Goal: Task Accomplishment & Management: Use online tool/utility

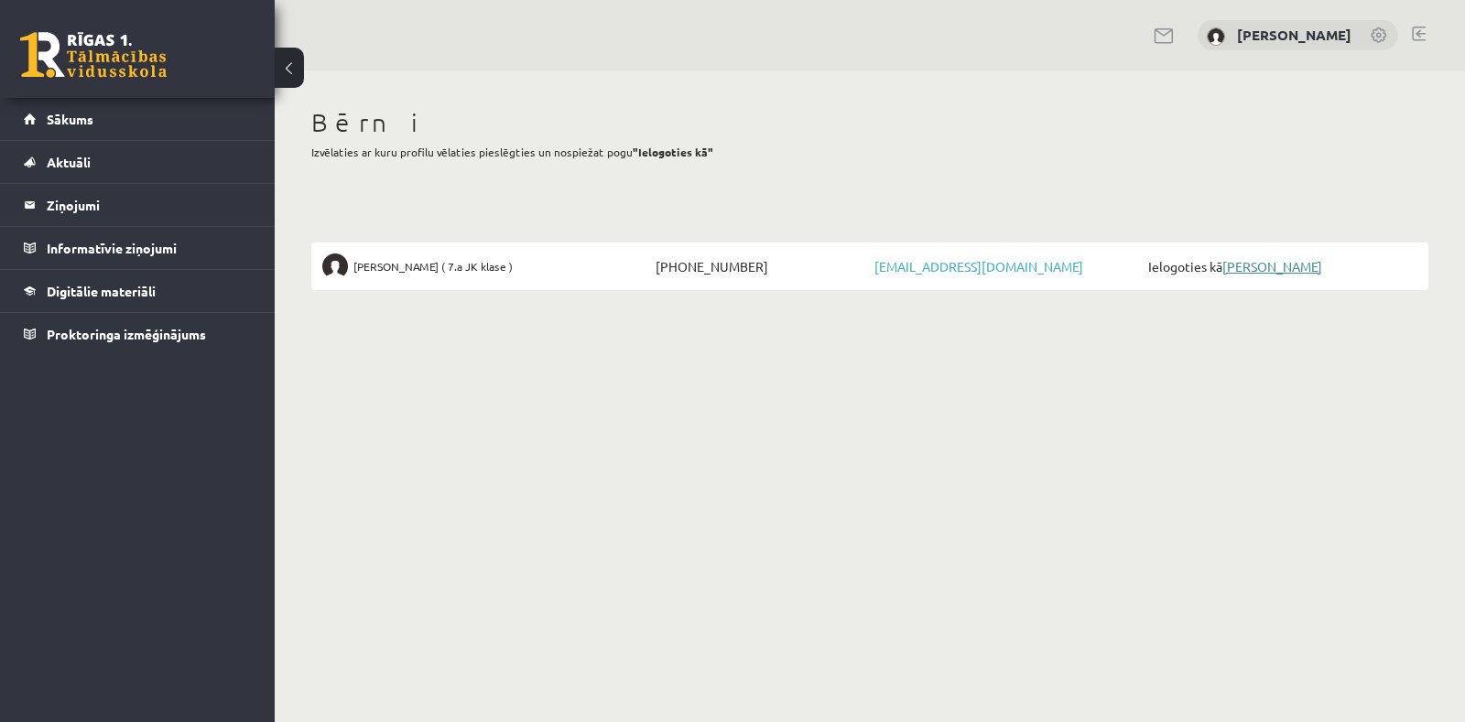
click at [1227, 263] on link "[PERSON_NAME]" at bounding box center [1272, 266] width 100 height 16
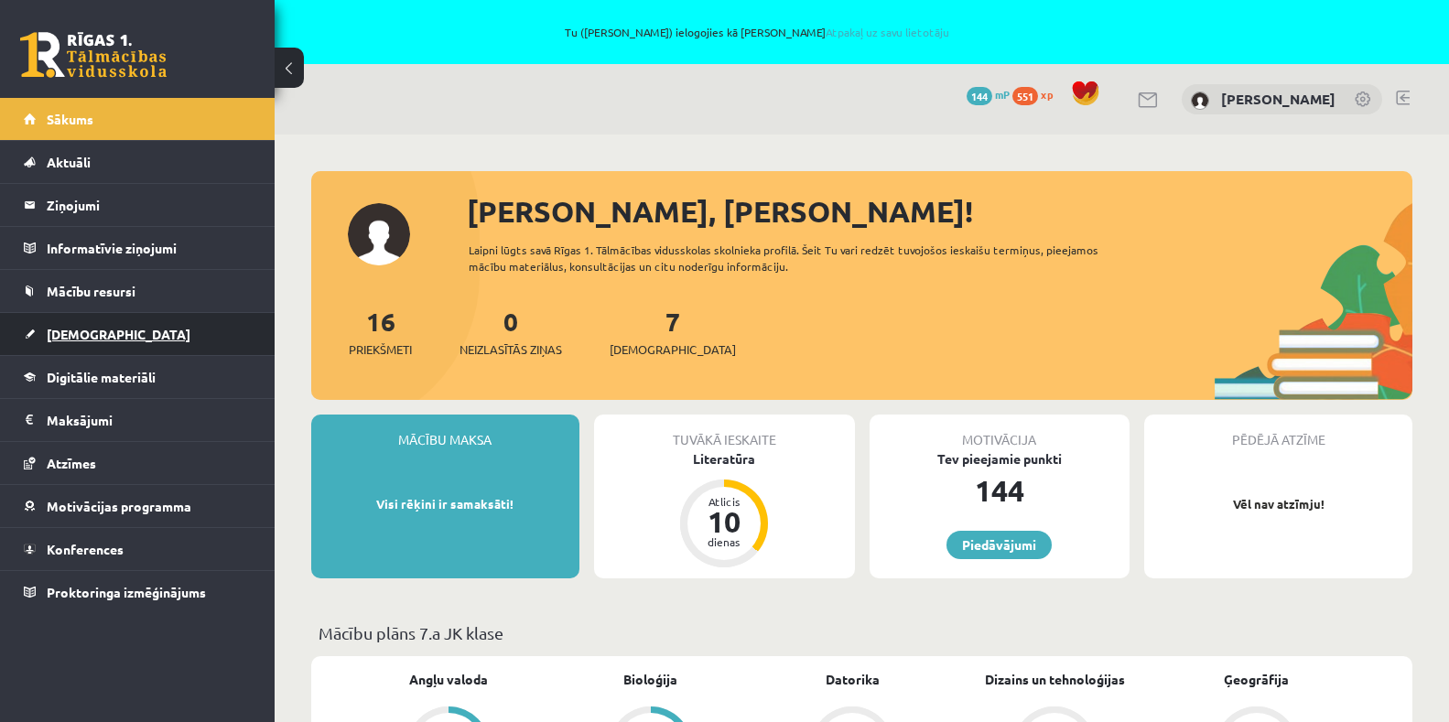
click at [74, 339] on span "[DEMOGRAPHIC_DATA]" at bounding box center [119, 334] width 144 height 16
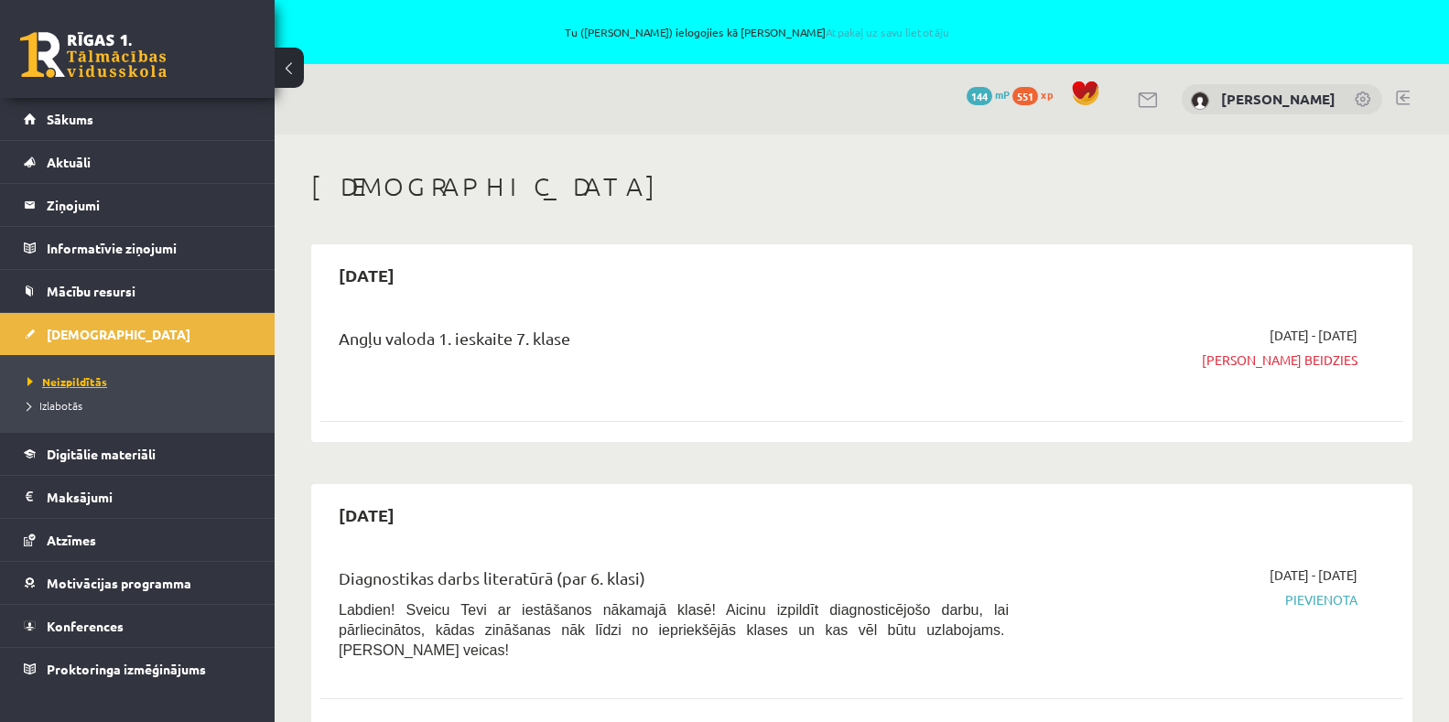
click at [79, 378] on span "Neizpildītās" at bounding box center [67, 381] width 80 height 15
click at [66, 410] on span "Izlabotās" at bounding box center [54, 405] width 55 height 15
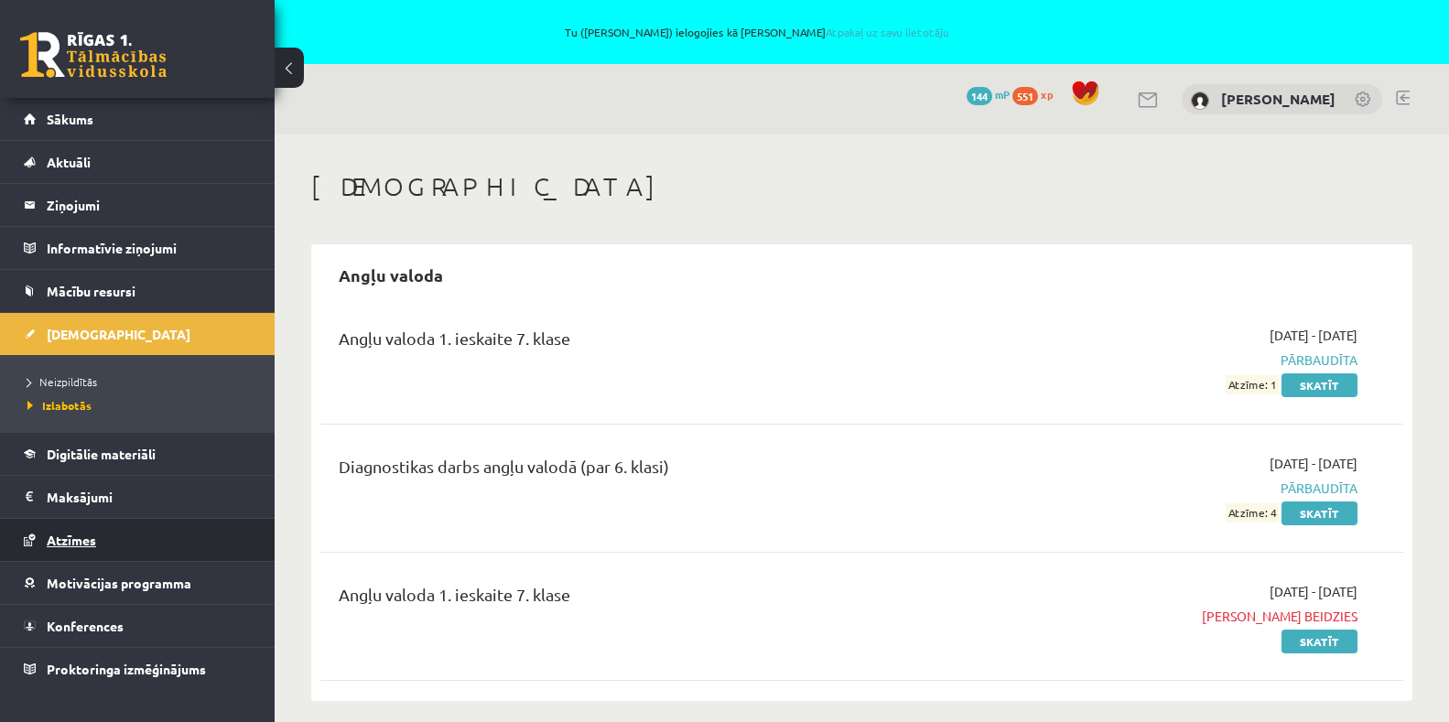
click at [94, 537] on span "Atzīmes" at bounding box center [71, 540] width 49 height 16
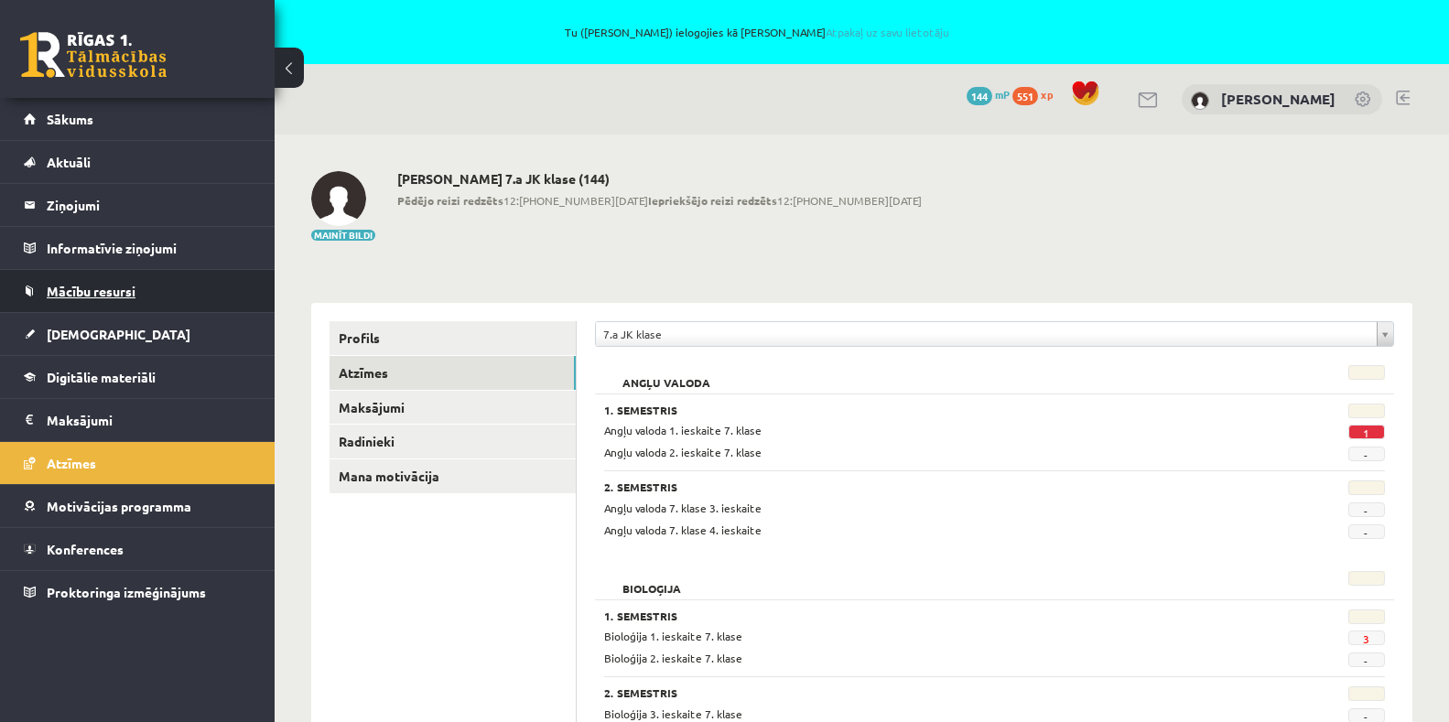
click at [85, 297] on span "Mācību resursi" at bounding box center [91, 291] width 89 height 16
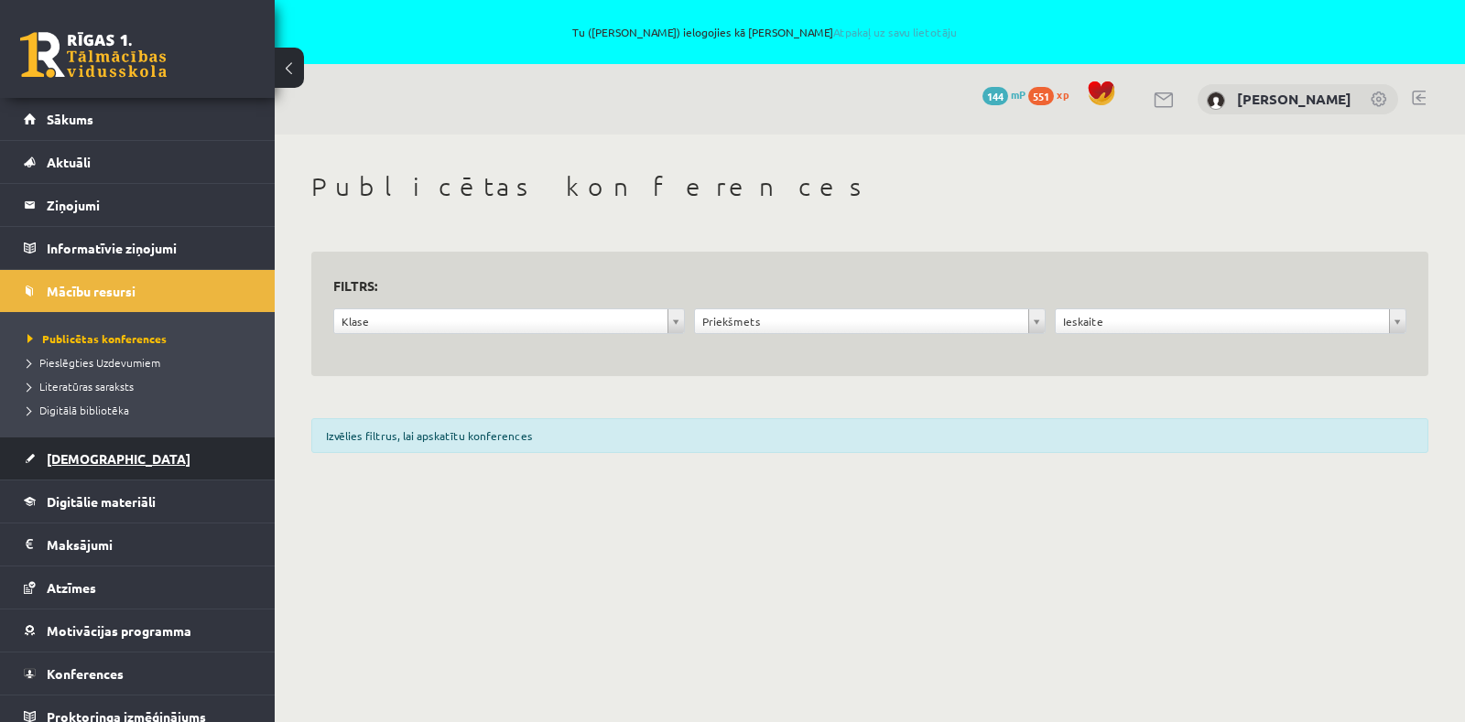
click at [71, 457] on span "[DEMOGRAPHIC_DATA]" at bounding box center [119, 458] width 144 height 16
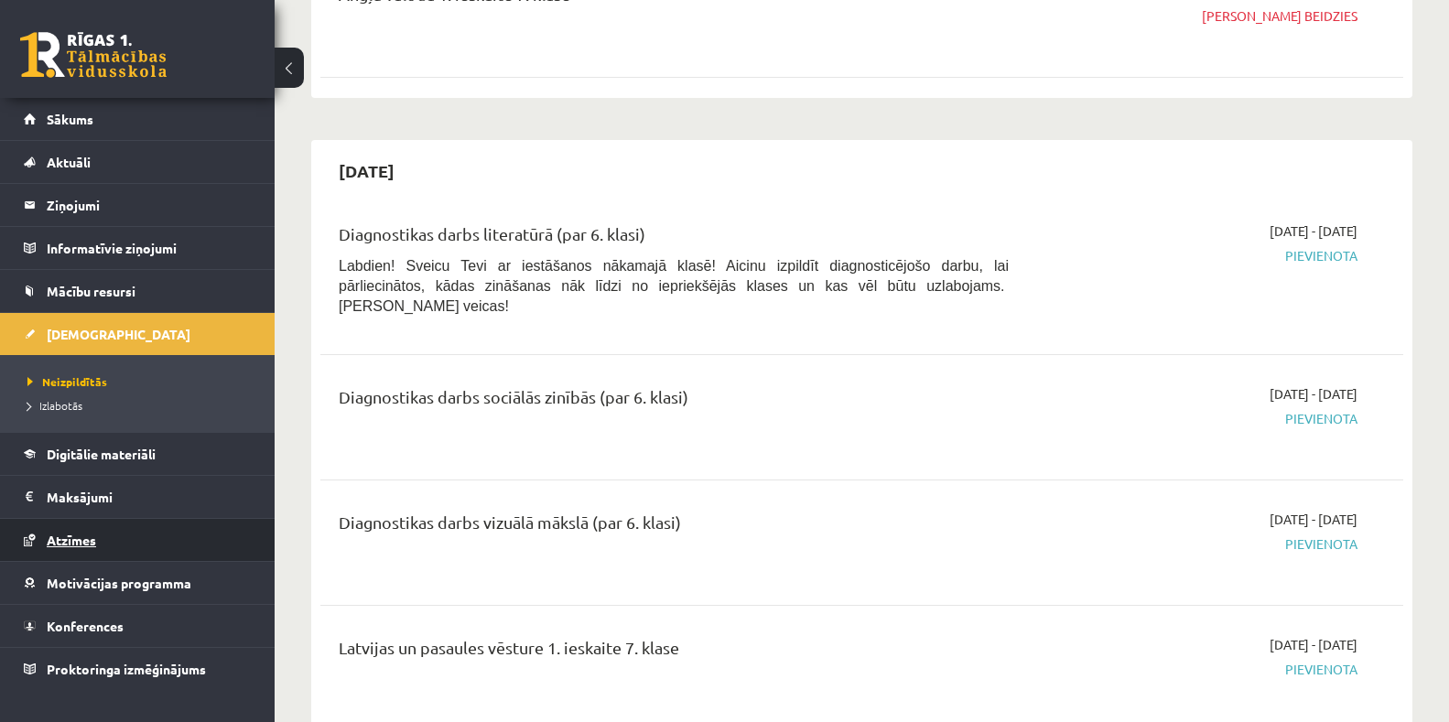
scroll to position [366, 0]
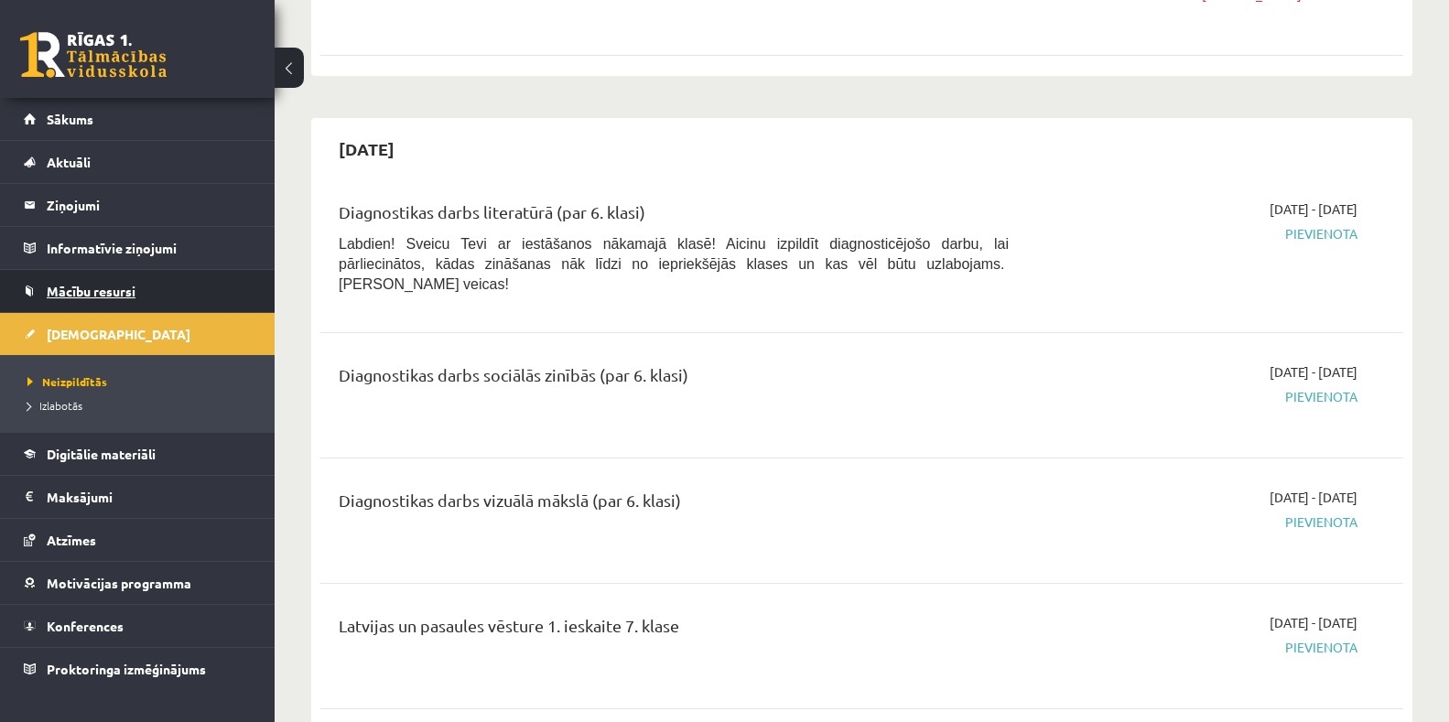
click at [81, 292] on span "Mācību resursi" at bounding box center [91, 291] width 89 height 16
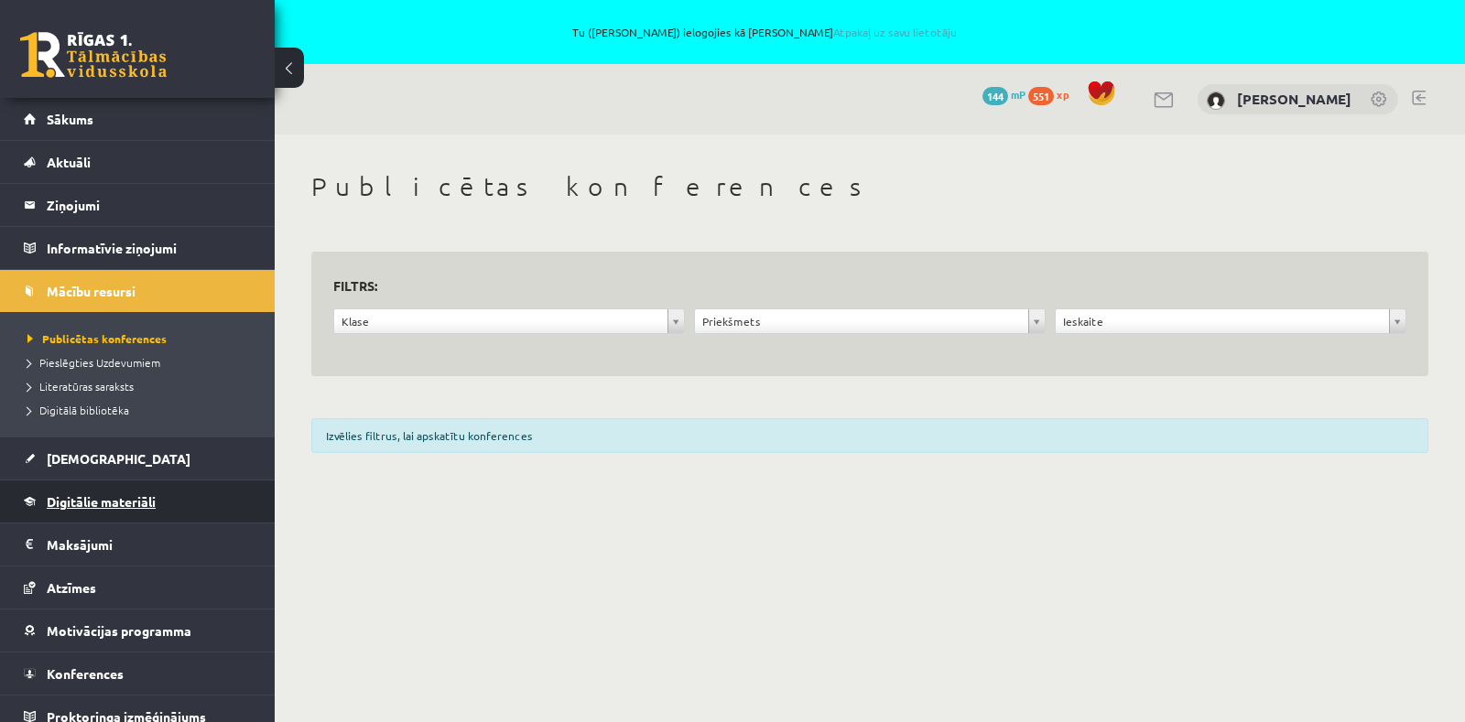
click at [84, 508] on span "Digitālie materiāli" at bounding box center [101, 501] width 109 height 16
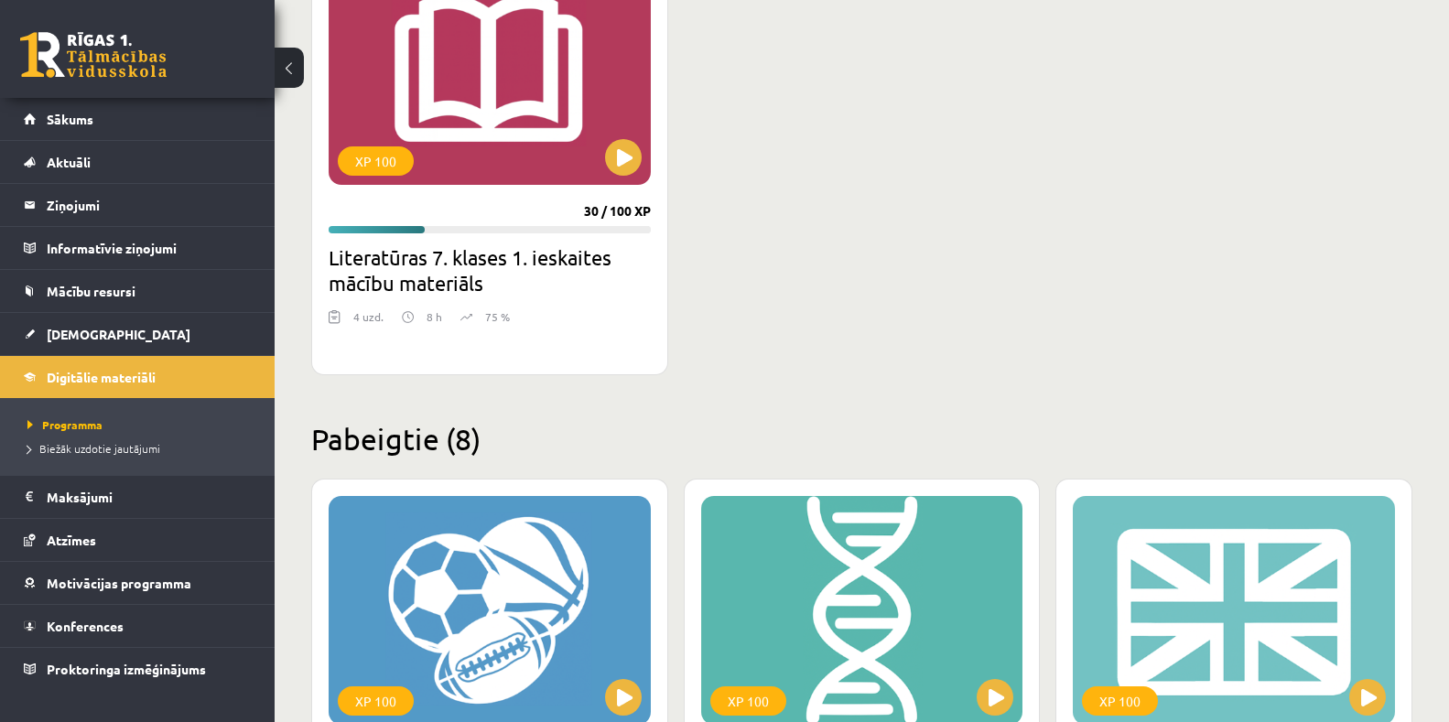
scroll to position [549, 0]
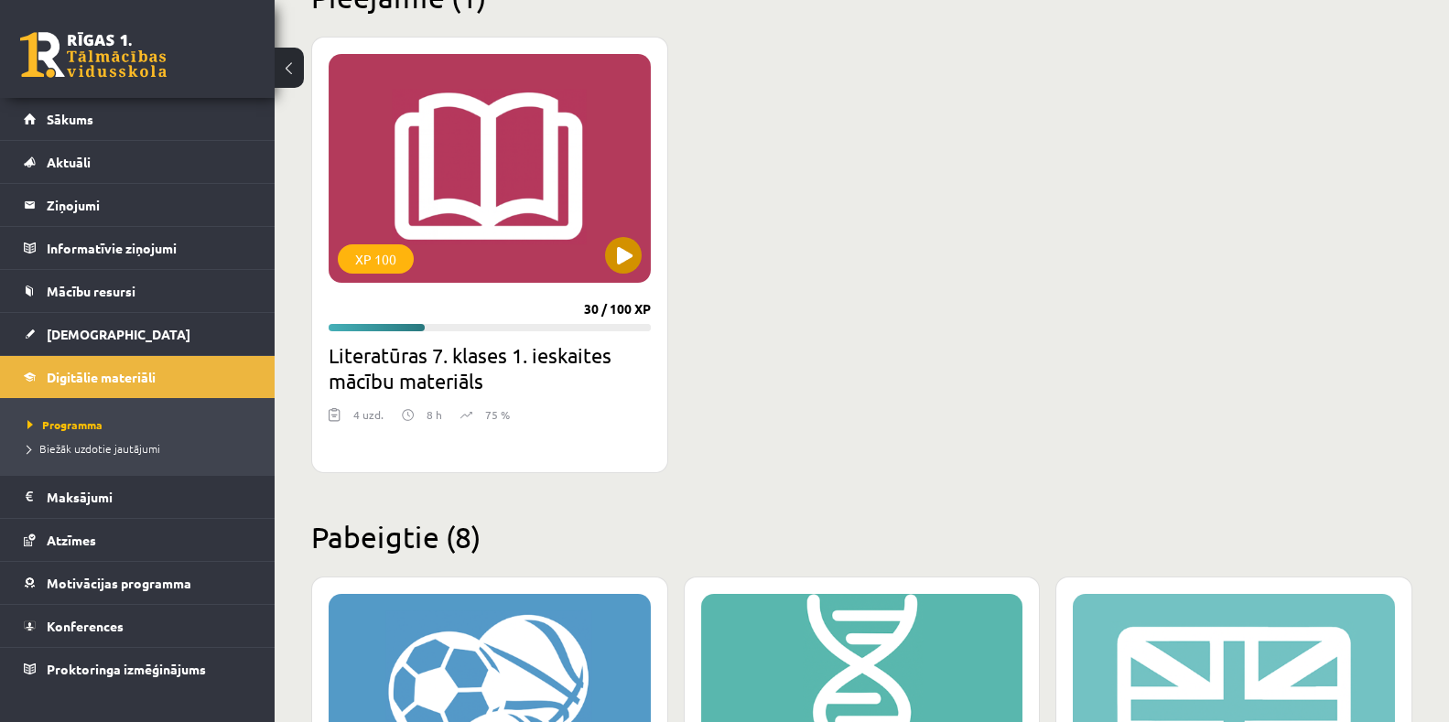
click at [498, 222] on div "XP 100" at bounding box center [490, 168] width 322 height 229
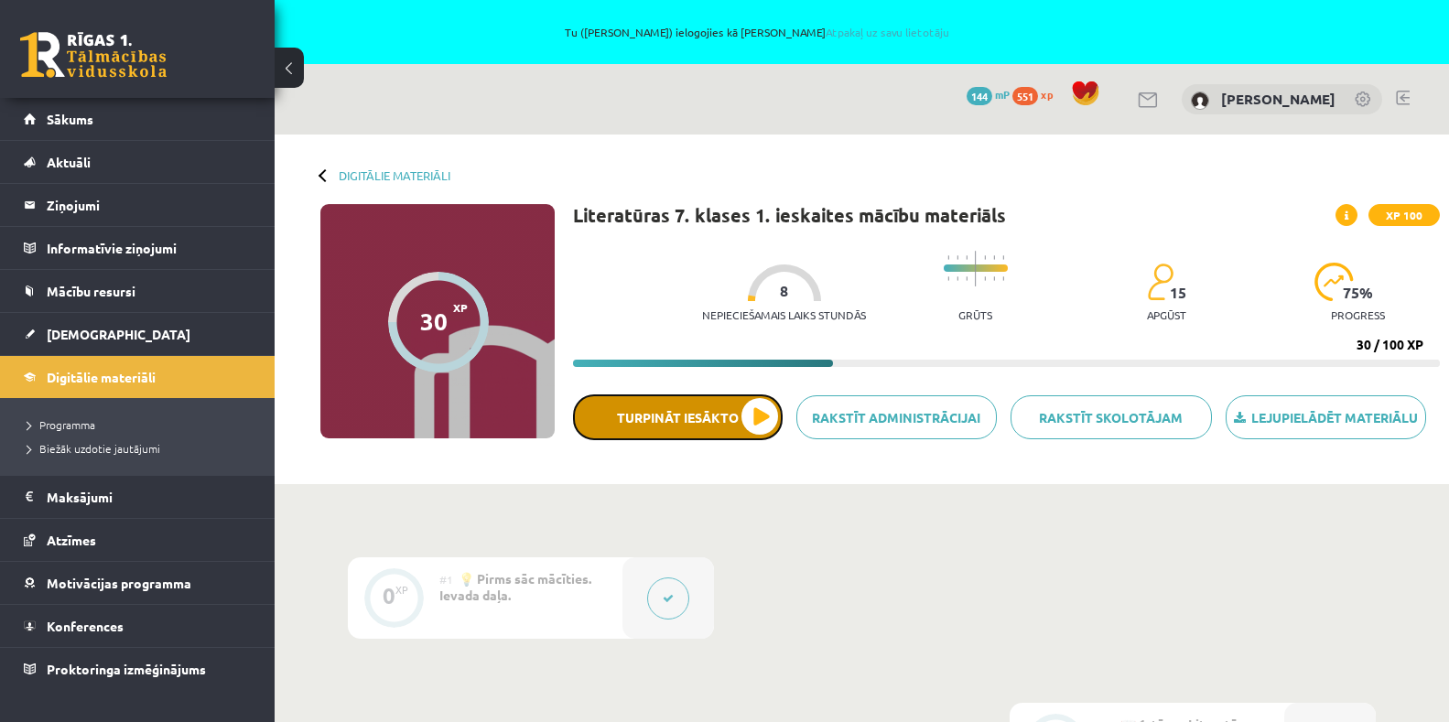
click at [767, 417] on button "Turpināt iesākto" at bounding box center [678, 418] width 210 height 46
